Goal: Task Accomplishment & Management: Use online tool/utility

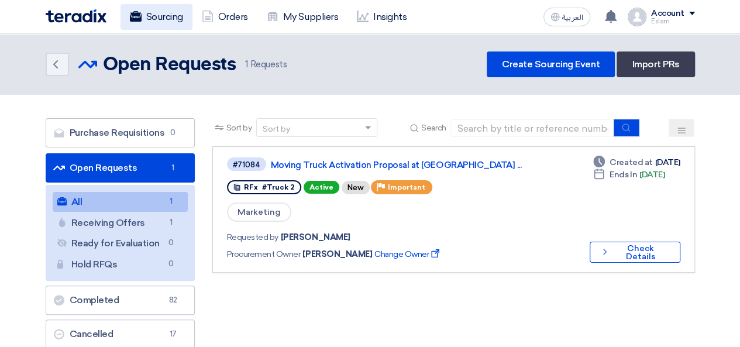
click at [151, 23] on link "Sourcing" at bounding box center [156, 17] width 72 height 26
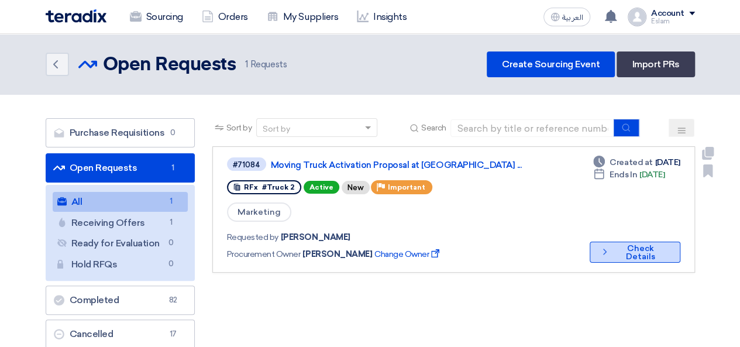
click at [636, 257] on button "Check details Check Details" at bounding box center [634, 251] width 91 height 21
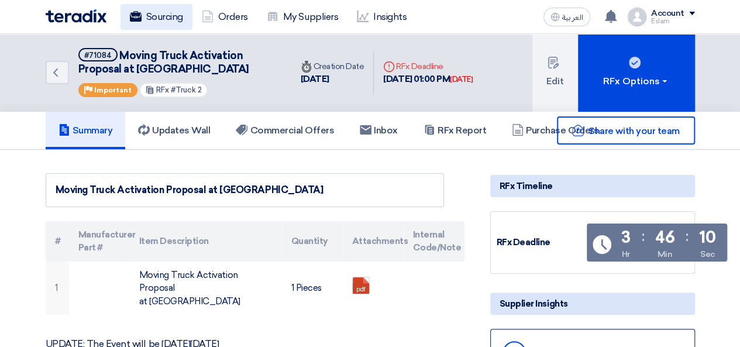
click at [158, 18] on link "Sourcing" at bounding box center [156, 17] width 72 height 26
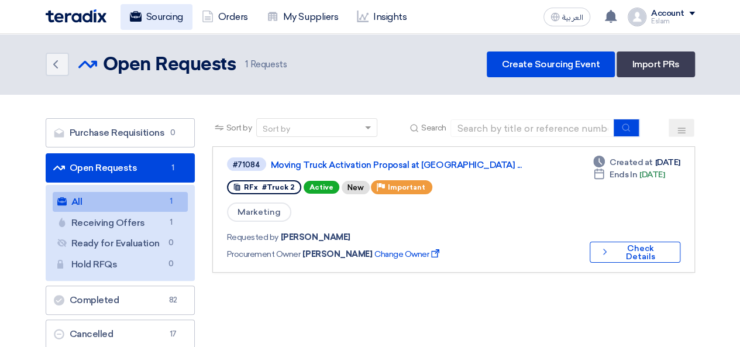
click at [156, 19] on link "Sourcing" at bounding box center [156, 17] width 72 height 26
click at [186, 19] on link "Sourcing" at bounding box center [156, 17] width 72 height 26
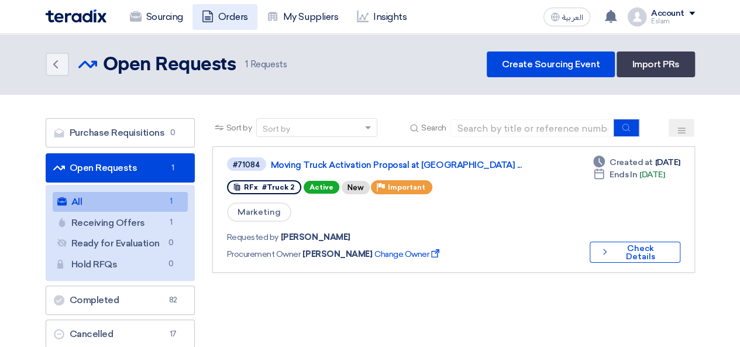
click at [222, 16] on link "Orders" at bounding box center [224, 17] width 65 height 26
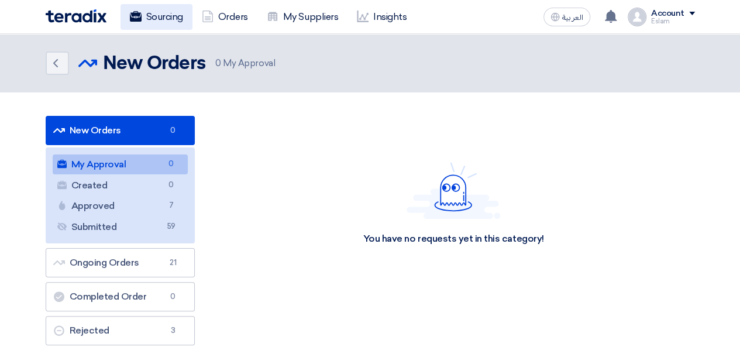
click at [146, 8] on link "Sourcing" at bounding box center [156, 17] width 72 height 26
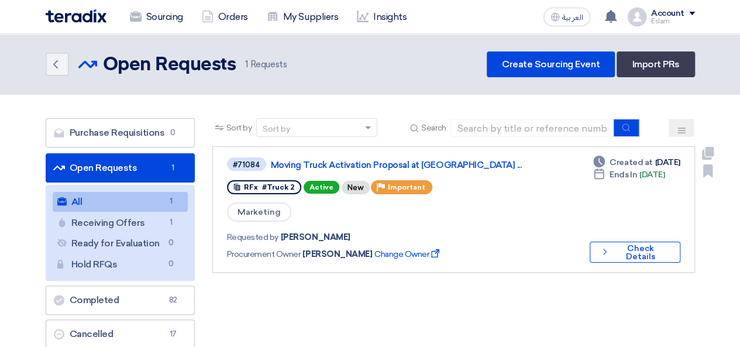
click at [619, 239] on div "Deadline Created at [DATE] Deadline Ends In [DATE] Check details Check Details" at bounding box center [632, 209] width 95 height 106
click at [621, 250] on button "Check details Check Details" at bounding box center [634, 251] width 91 height 21
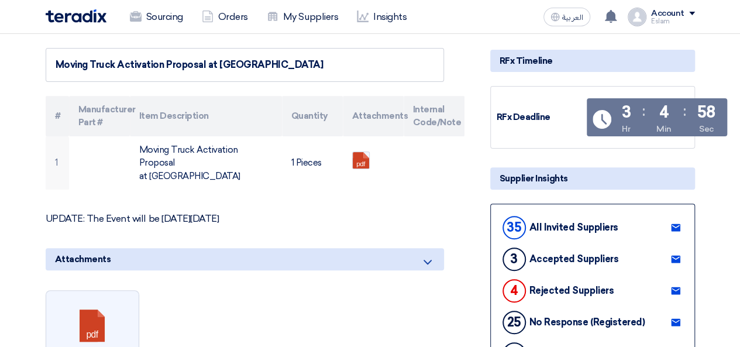
scroll to position [117, 0]
